Goal: Transaction & Acquisition: Purchase product/service

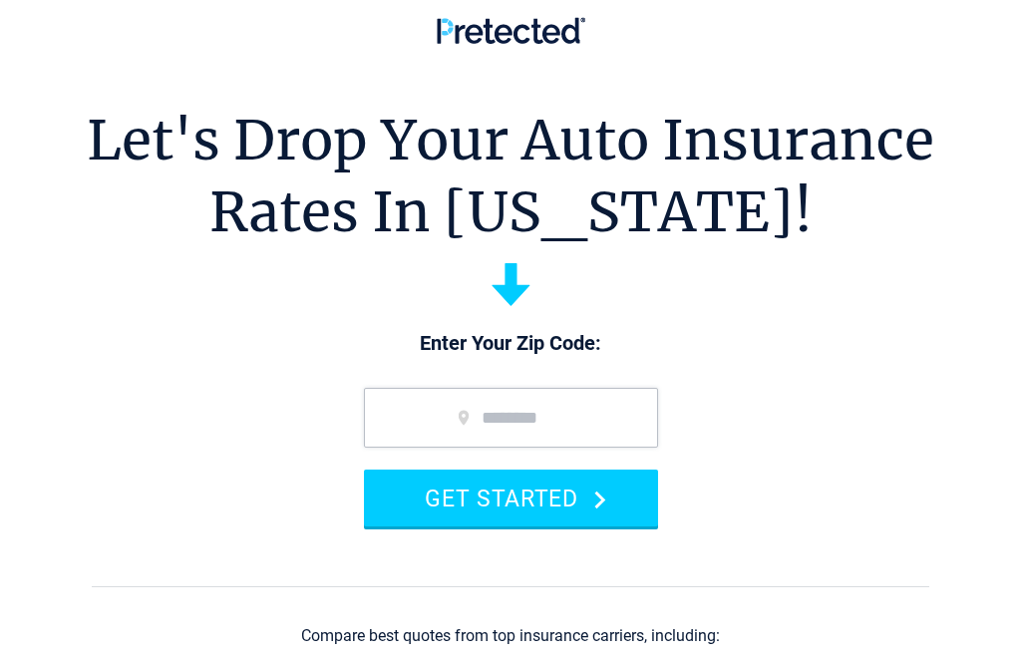
click at [520, 509] on button "GET STARTED" at bounding box center [511, 497] width 294 height 57
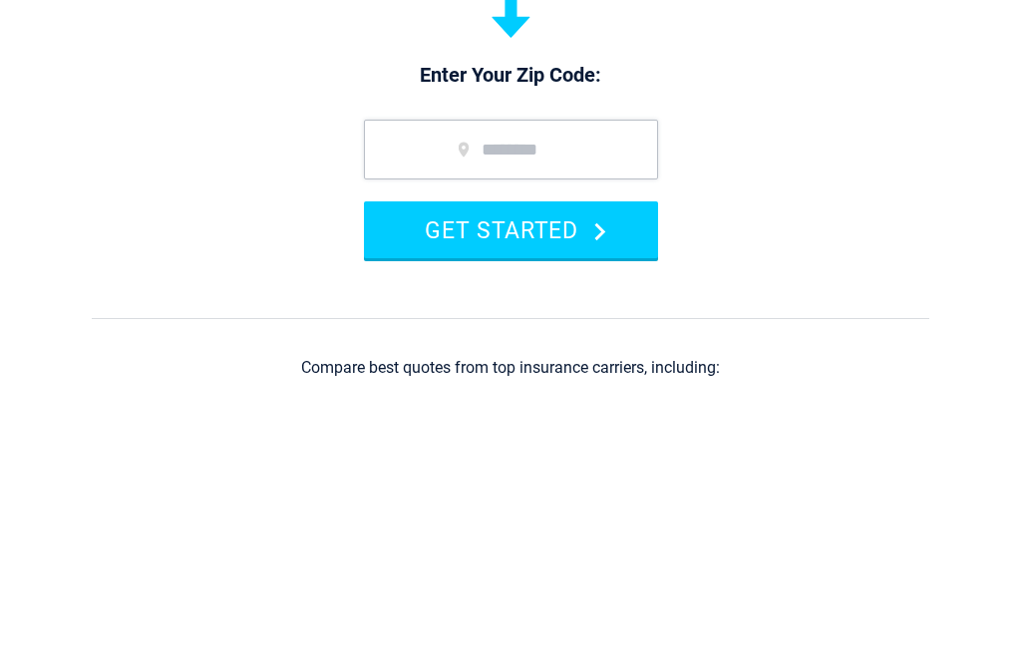
scroll to position [268, 0]
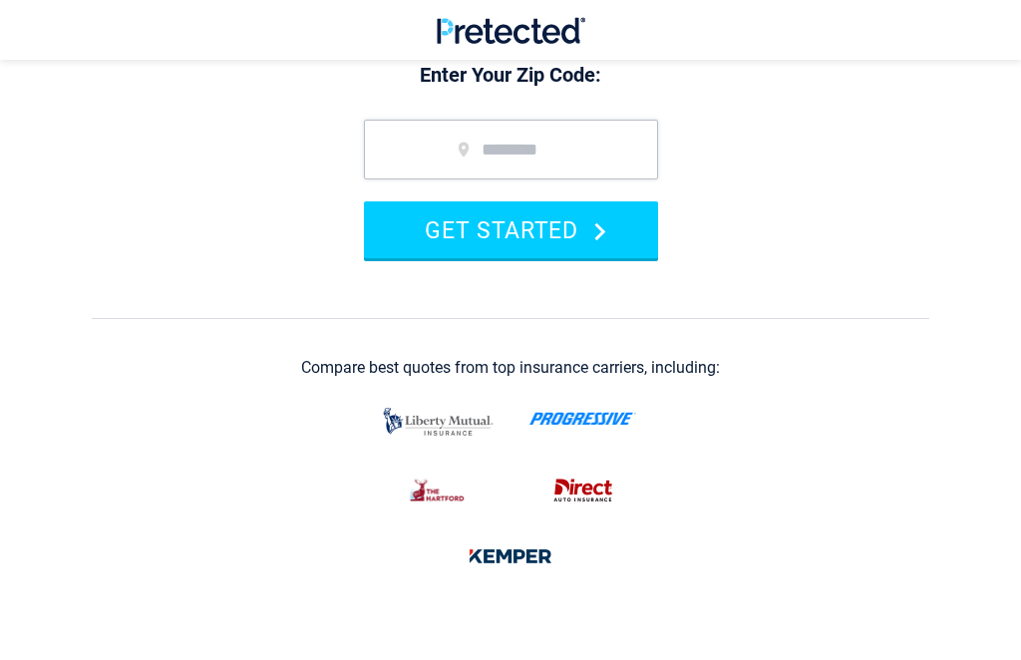
click at [455, 156] on input "zip code" at bounding box center [511, 150] width 294 height 60
type input "*****"
click at [544, 232] on button "GET STARTED" at bounding box center [511, 229] width 294 height 57
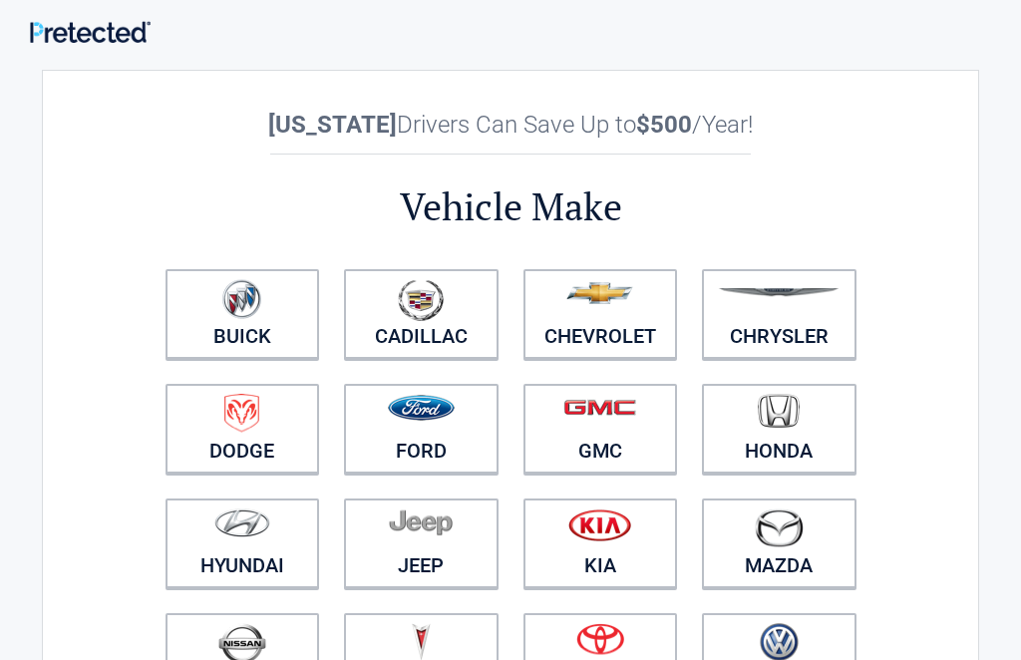
click at [605, 303] on img at bounding box center [599, 293] width 67 height 22
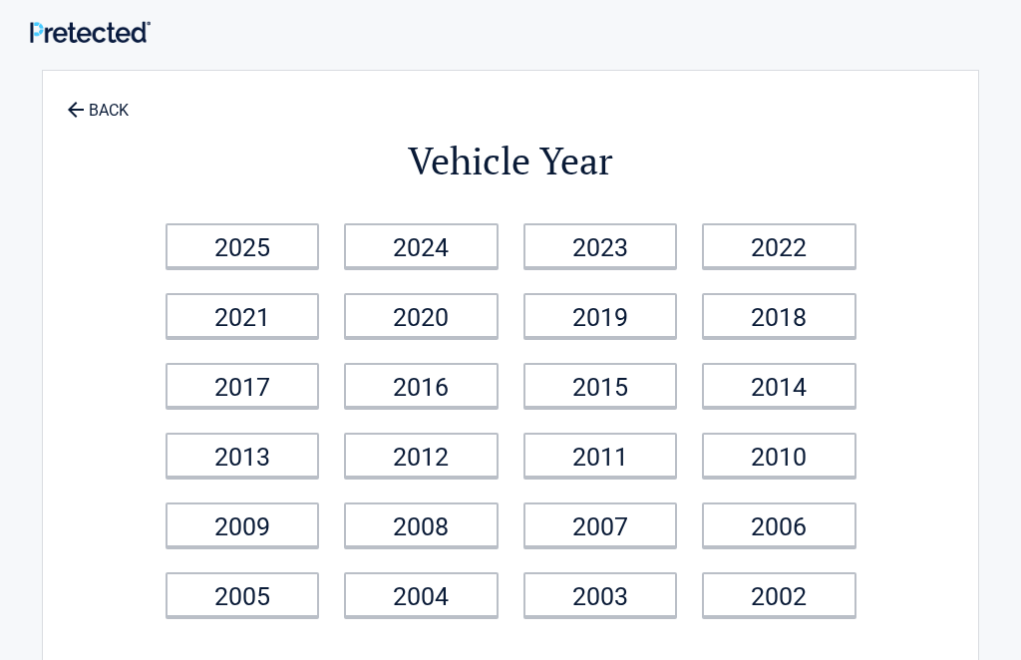
click at [101, 113] on link "BACK" at bounding box center [98, 101] width 70 height 35
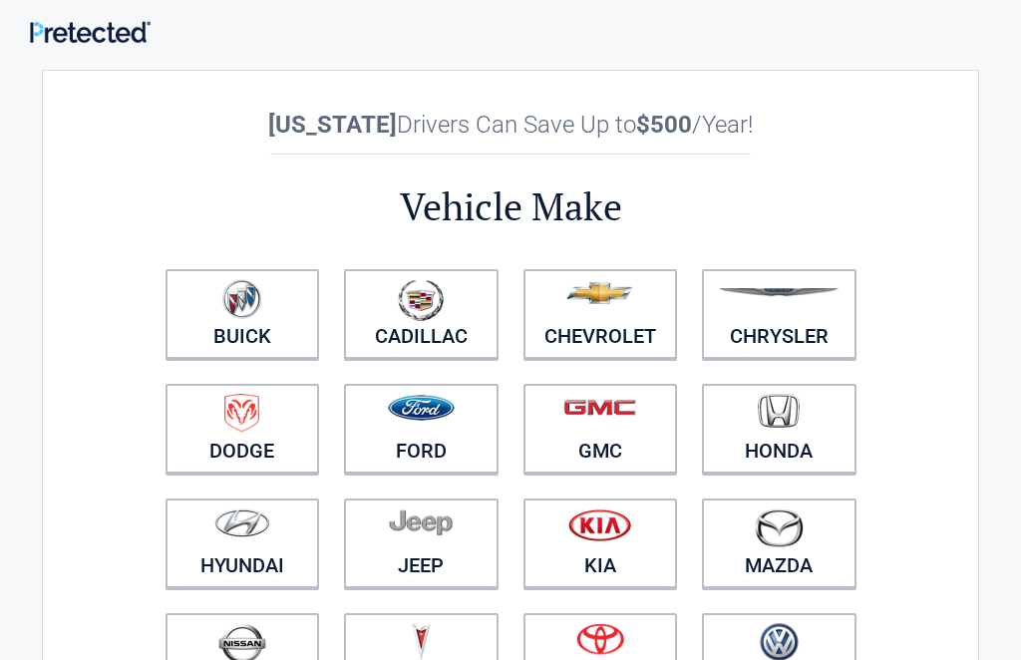
click at [788, 327] on link "Chrysler" at bounding box center [779, 314] width 154 height 90
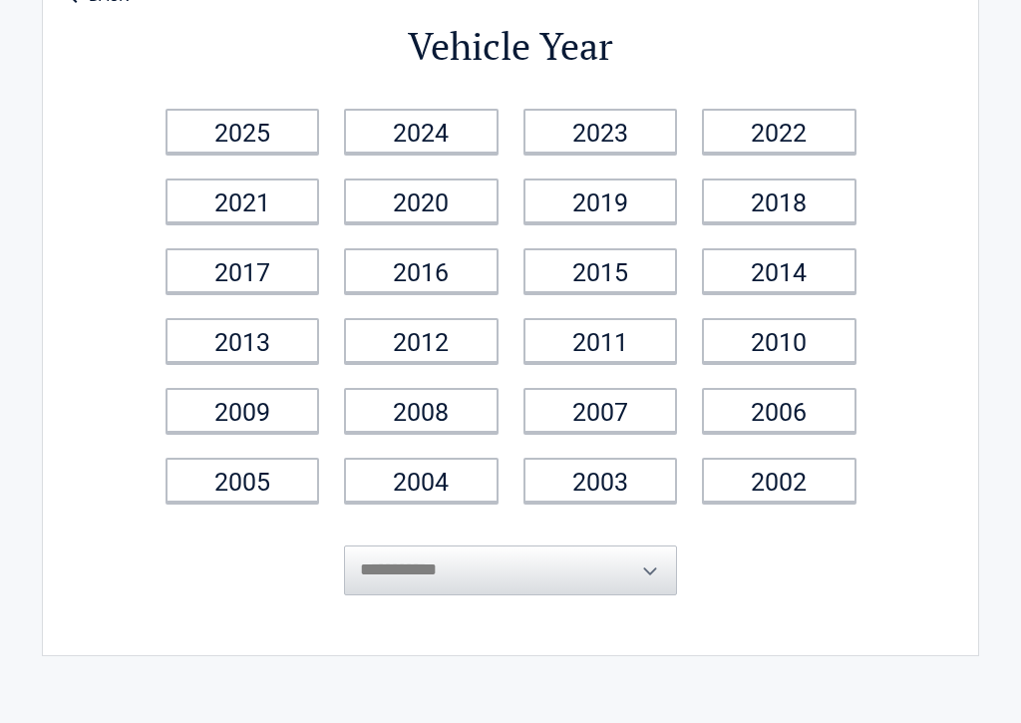
scroll to position [203, 0]
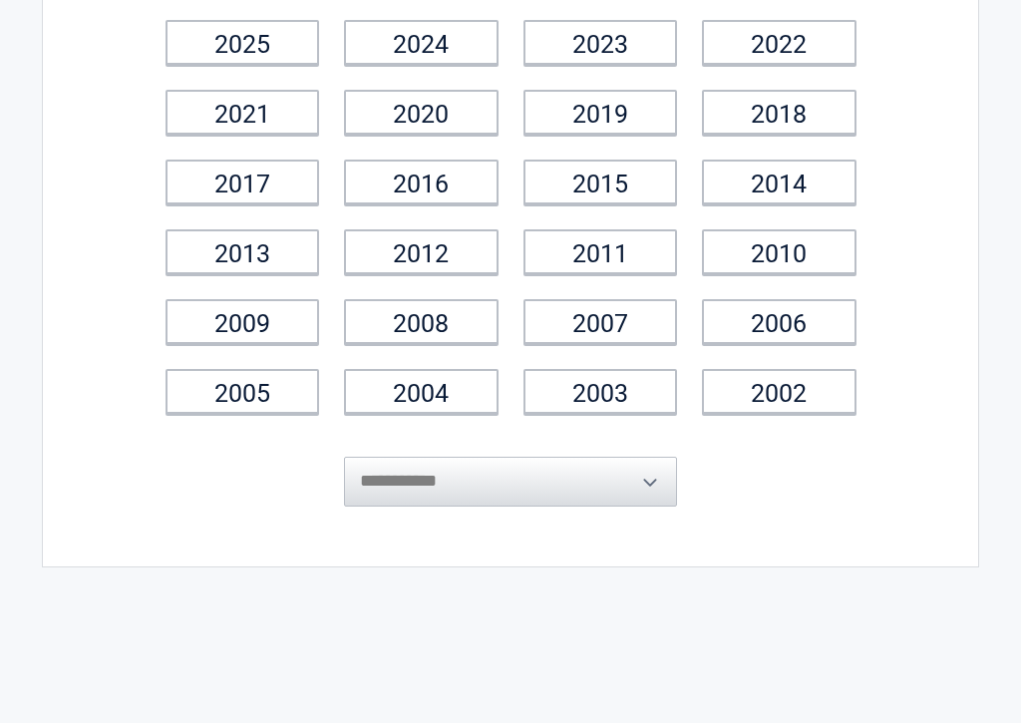
click at [780, 402] on link "2002" at bounding box center [779, 391] width 154 height 45
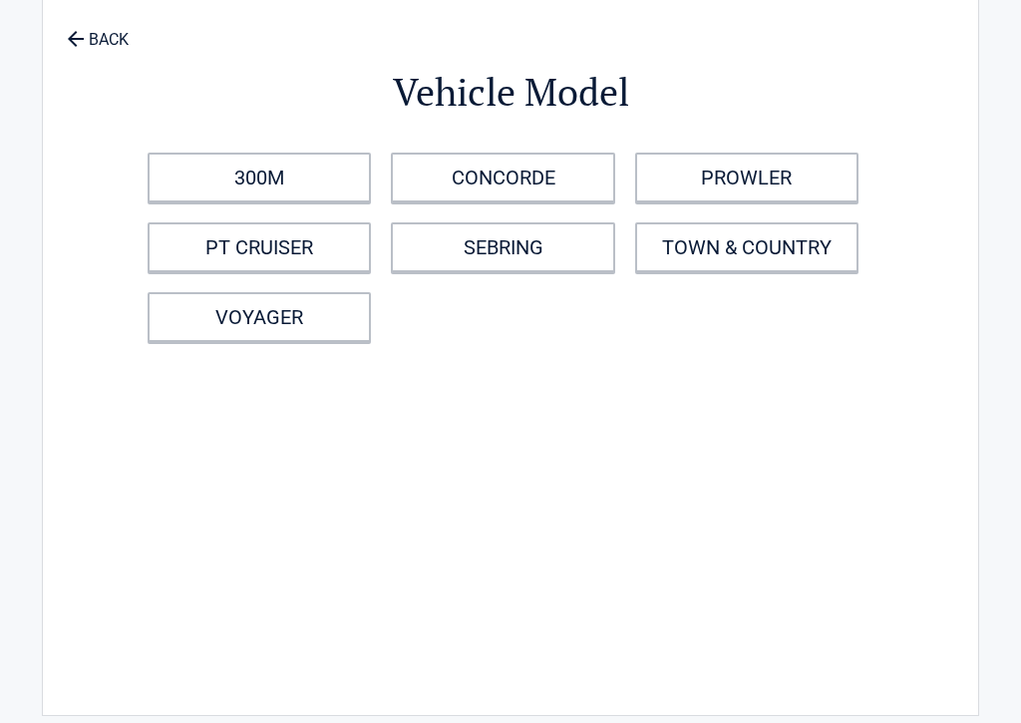
scroll to position [0, 0]
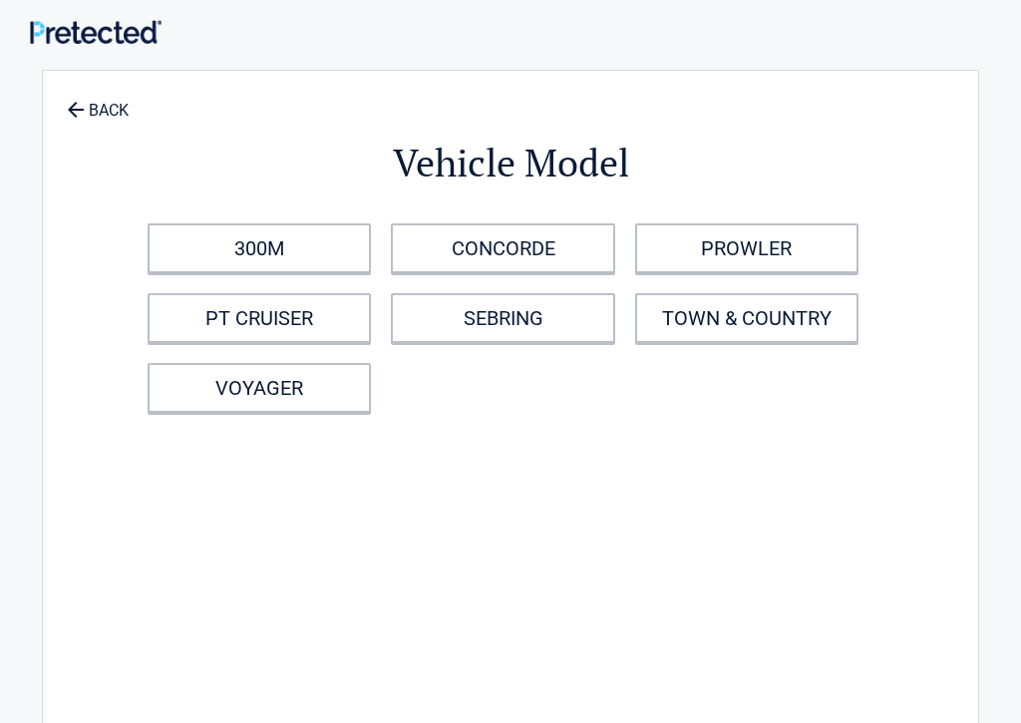
click at [236, 321] on link "PT CRUISER" at bounding box center [259, 318] width 223 height 50
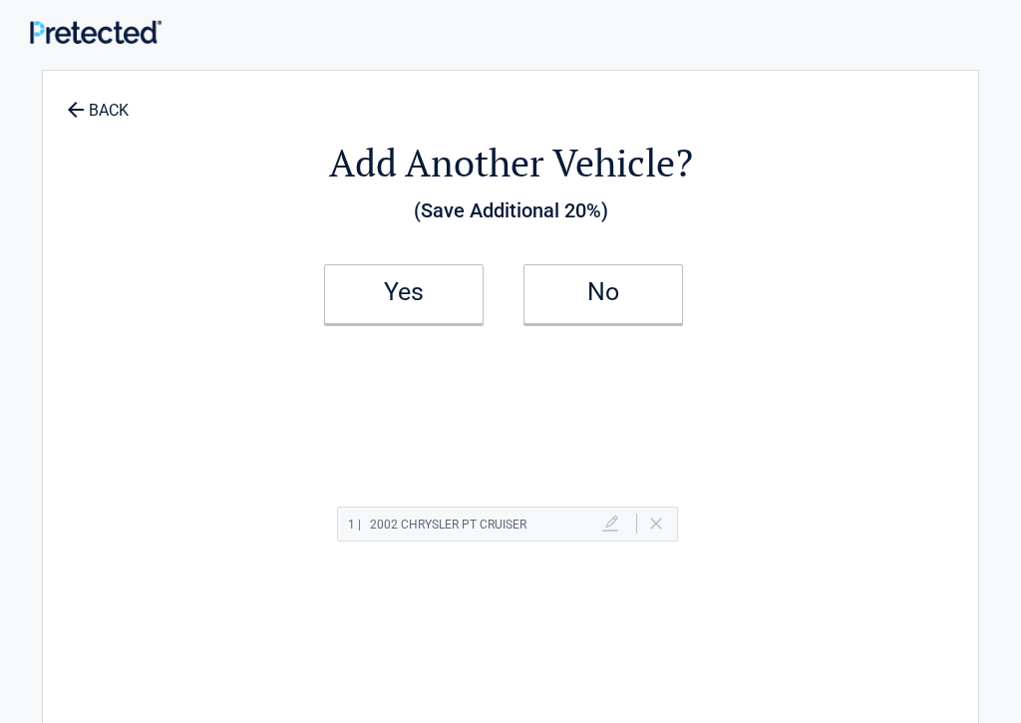
click at [614, 296] on h2 "No" at bounding box center [603, 292] width 118 height 14
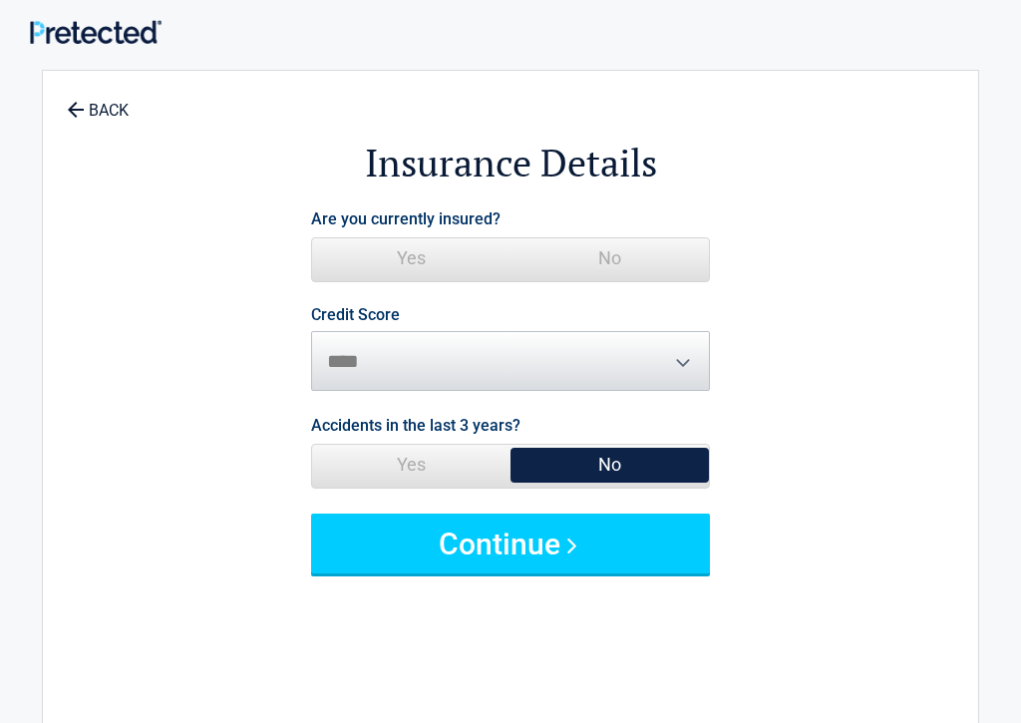
click at [616, 254] on span "No" at bounding box center [609, 258] width 198 height 40
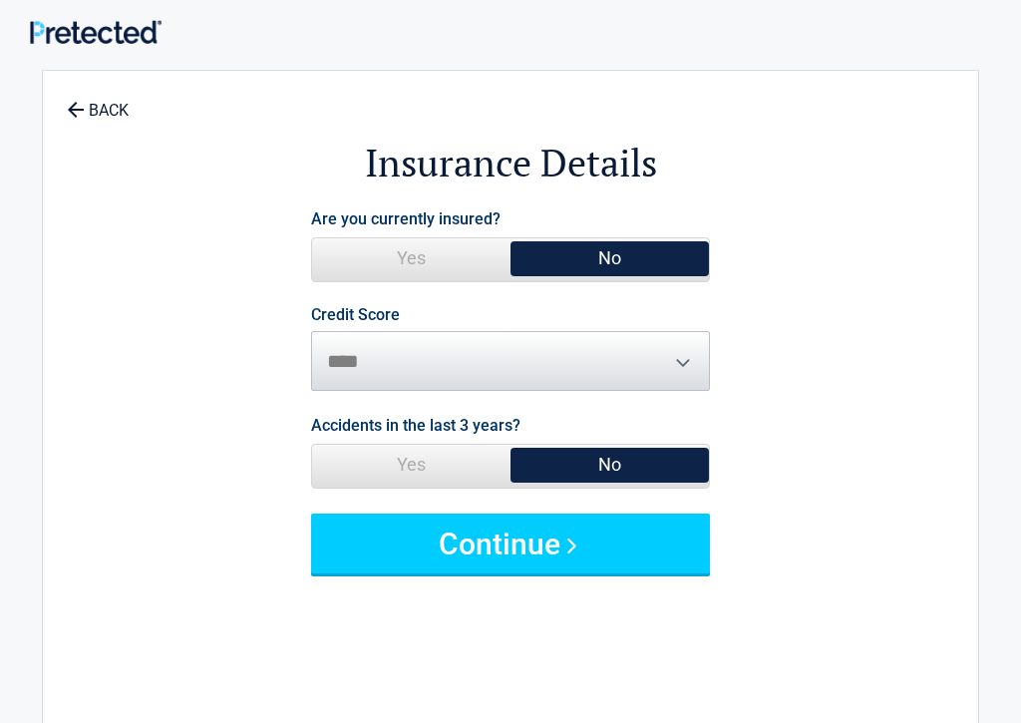
click at [686, 363] on span "Credit Score ********* **** ******* ****" at bounding box center [510, 349] width 399 height 84
click at [699, 364] on select "********* **** ******* ****" at bounding box center [510, 361] width 399 height 60
select select "*********"
click at [617, 466] on span "No" at bounding box center [609, 465] width 198 height 40
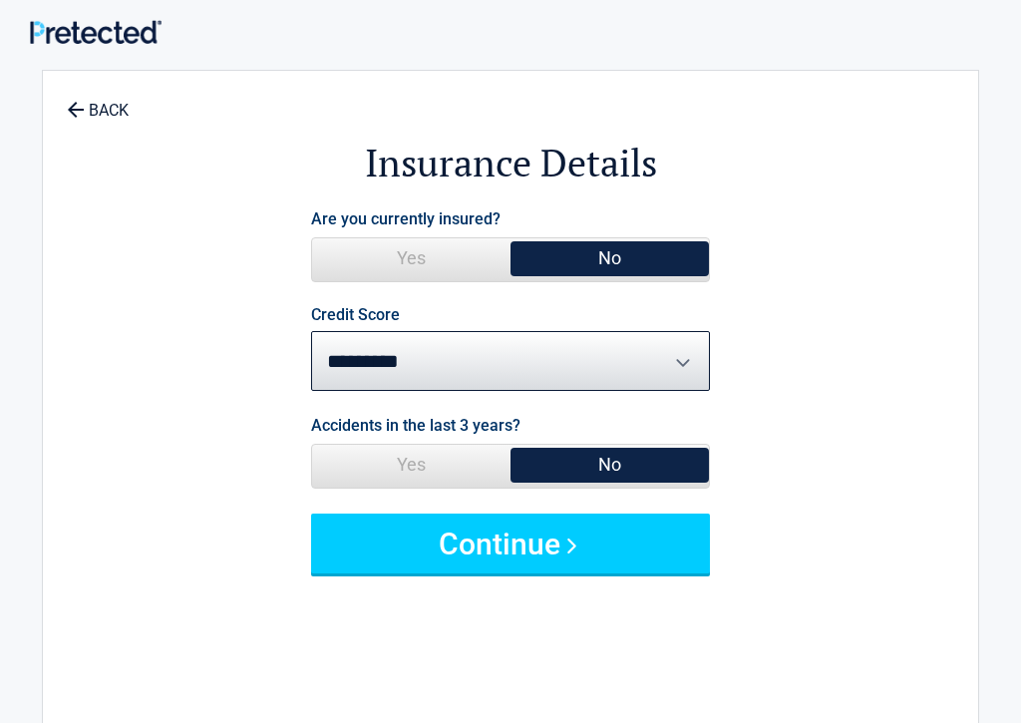
click at [532, 563] on button "Continue" at bounding box center [510, 543] width 399 height 60
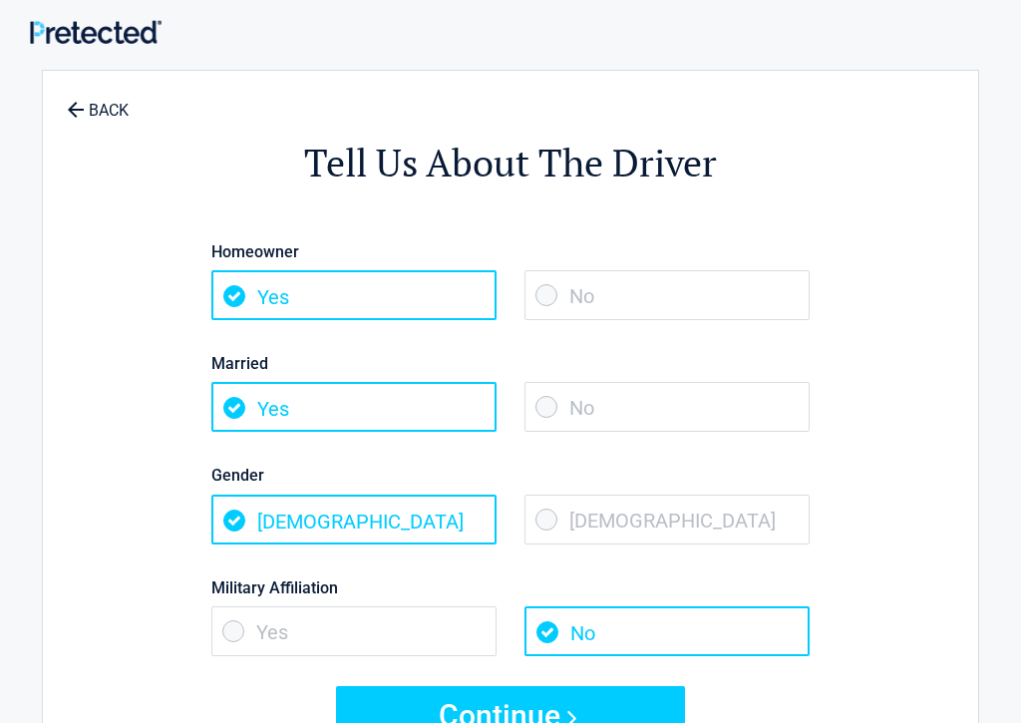
click at [559, 296] on span "No" at bounding box center [666, 295] width 285 height 50
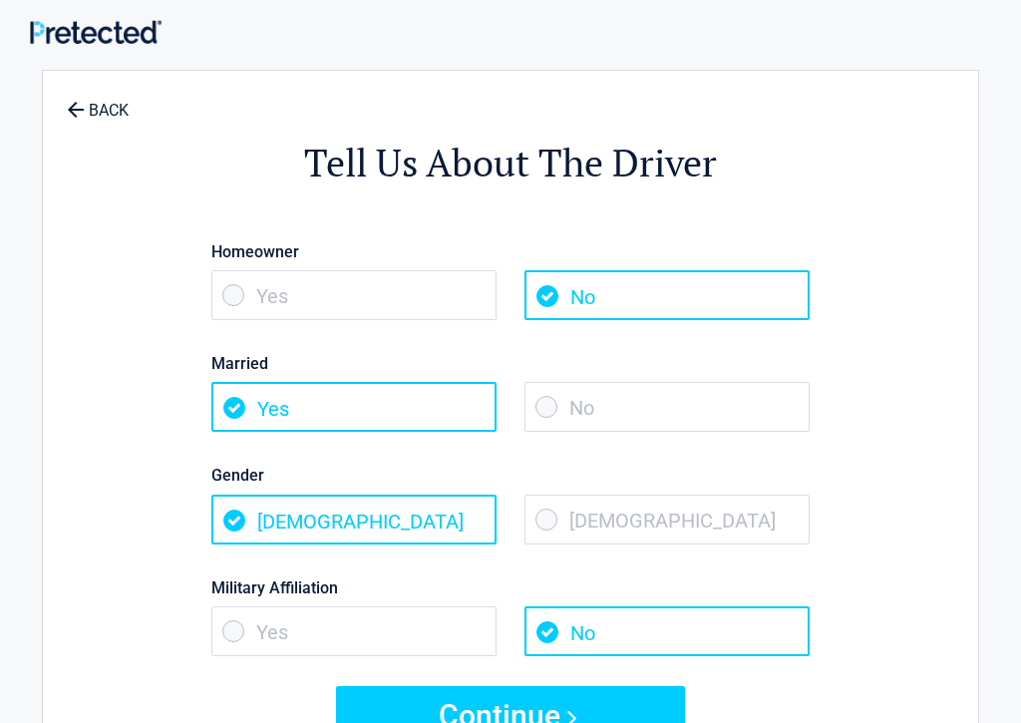
click at [563, 409] on span "No" at bounding box center [666, 407] width 285 height 50
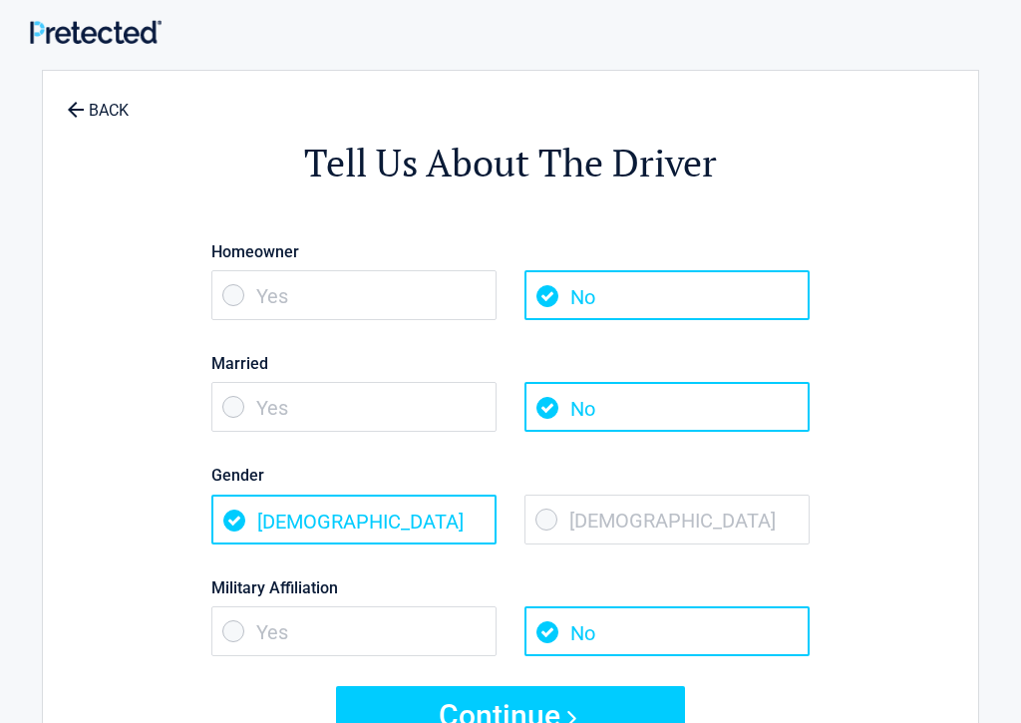
click at [564, 517] on span "Female" at bounding box center [666, 519] width 285 height 50
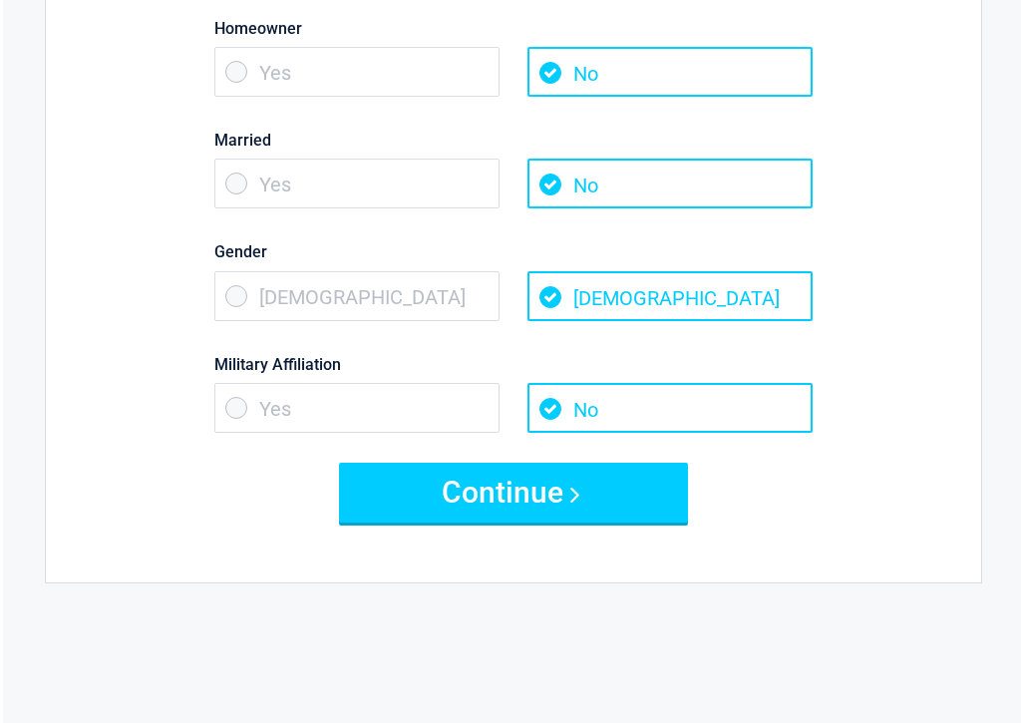
scroll to position [239, 0]
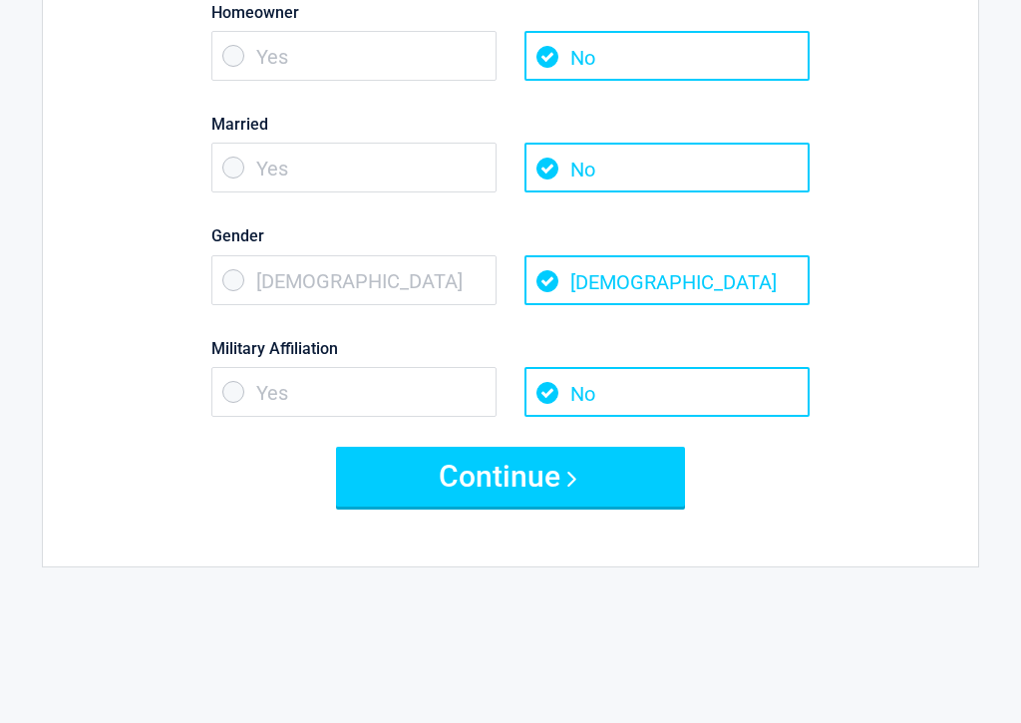
click at [531, 482] on button "Continue" at bounding box center [510, 477] width 349 height 60
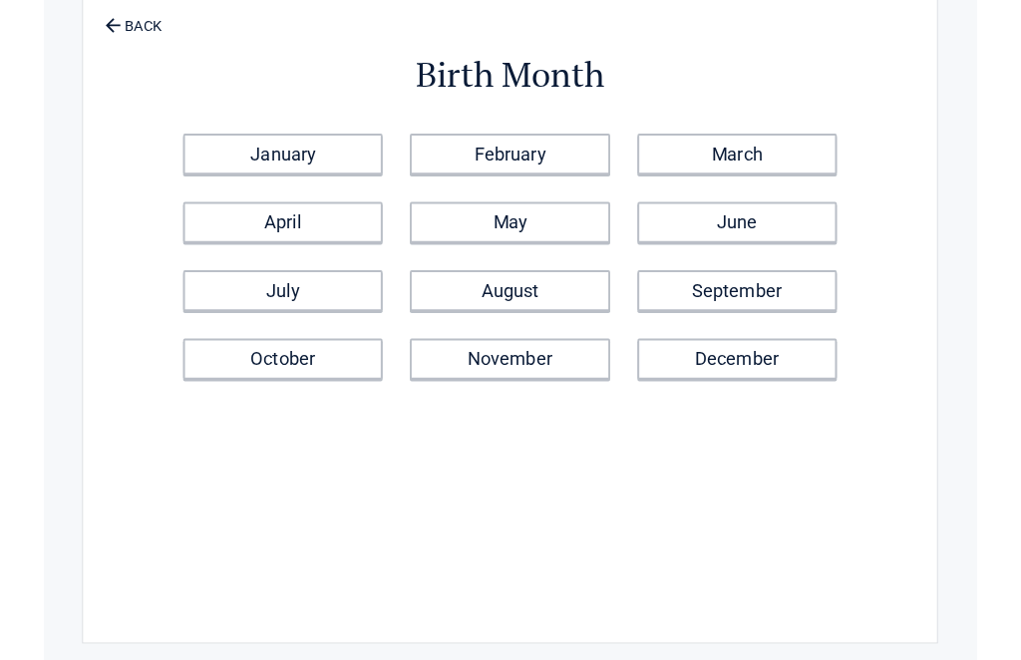
scroll to position [0, 0]
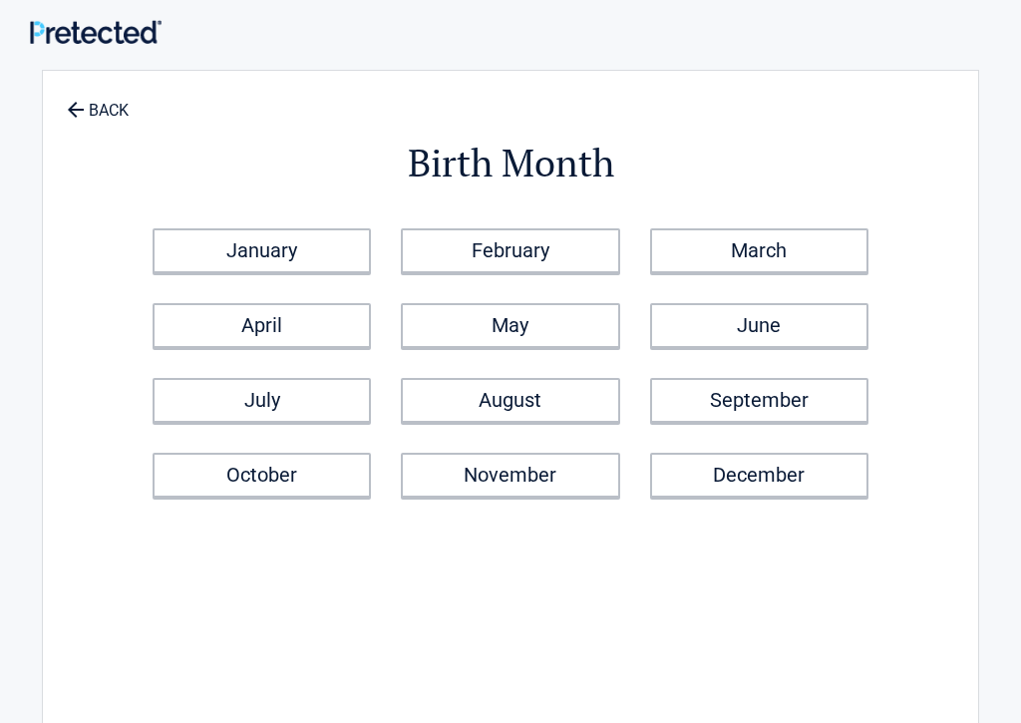
click at [222, 250] on link "January" at bounding box center [261, 250] width 218 height 45
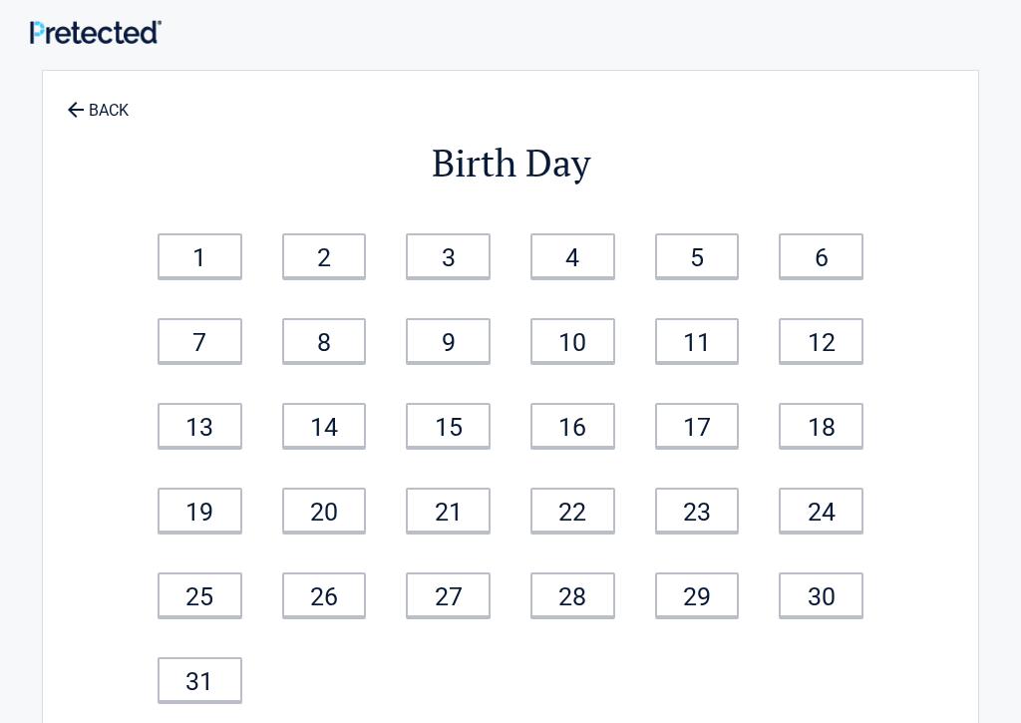
click at [303, 256] on link "2" at bounding box center [324, 255] width 85 height 45
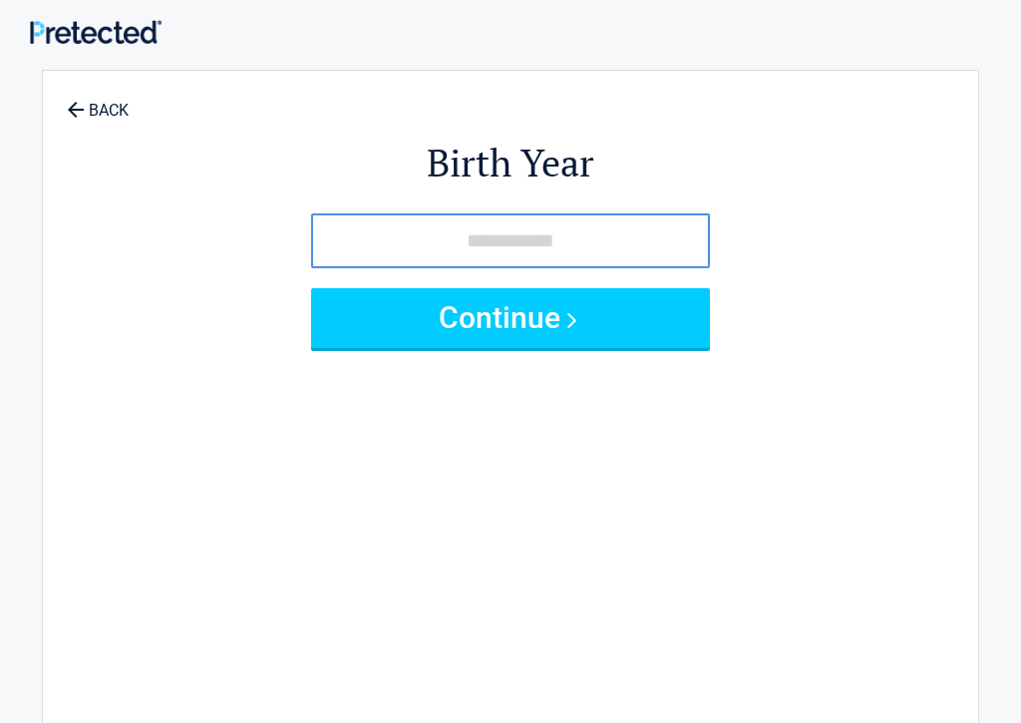
click at [483, 245] on input "tel" at bounding box center [510, 240] width 399 height 55
type input "****"
click at [526, 294] on button "Continue" at bounding box center [510, 318] width 399 height 60
